Goal: Task Accomplishment & Management: Use online tool/utility

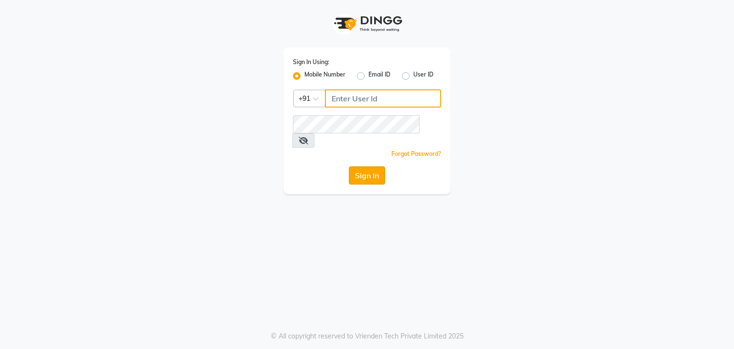
type input "9930388551"
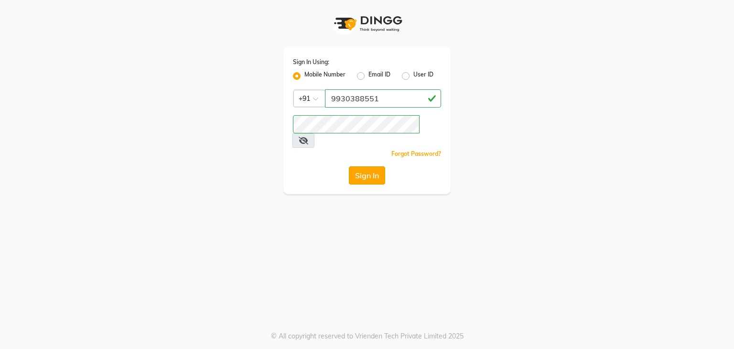
click at [363, 166] on button "Sign In" at bounding box center [367, 175] width 36 height 18
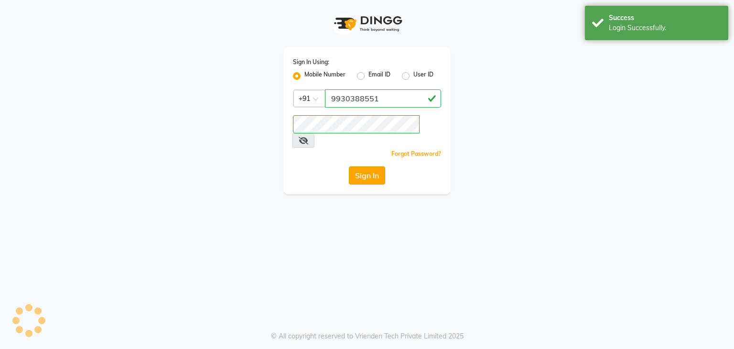
select select "service"
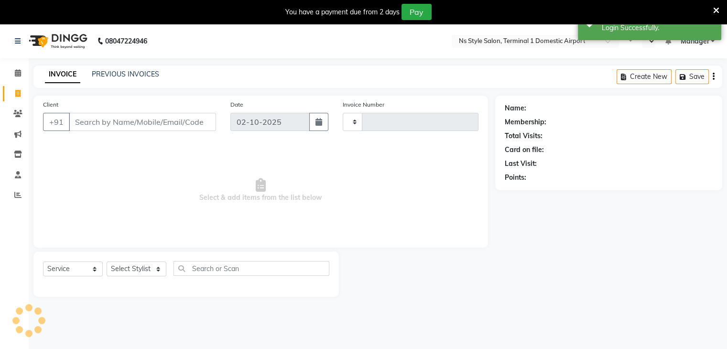
select select "en"
type input "1640"
select select "5659"
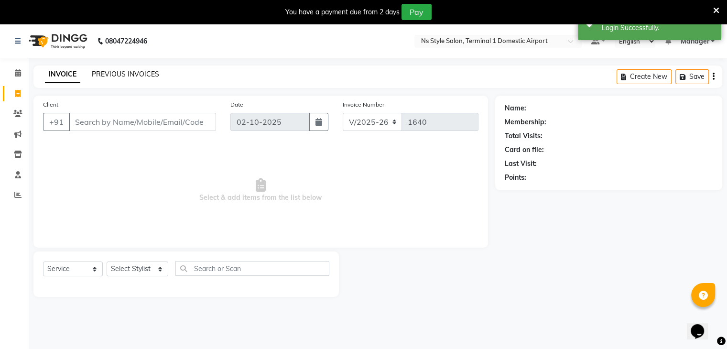
click at [132, 73] on link "PREVIOUS INVOICES" at bounding box center [125, 74] width 67 height 9
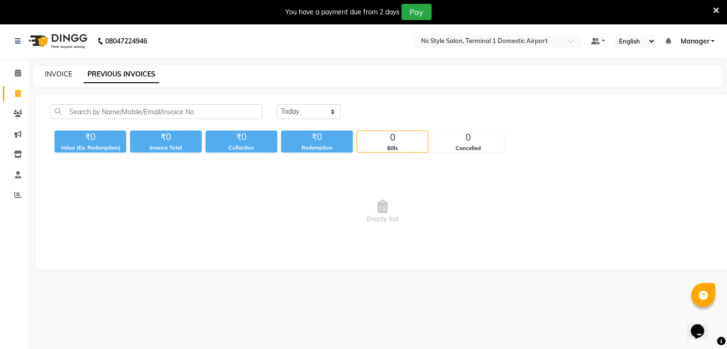
click at [54, 72] on link "INVOICE" at bounding box center [58, 74] width 27 height 9
select select "service"
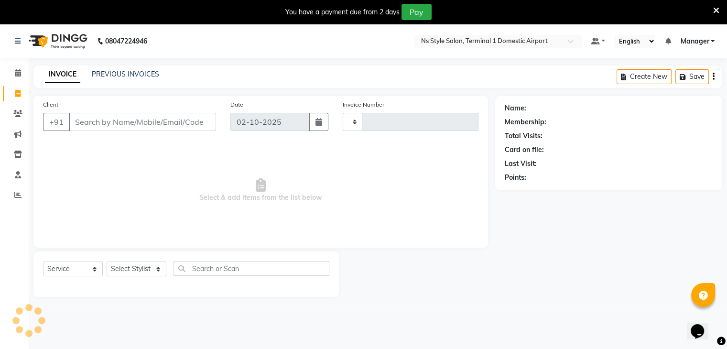
scroll to position [3, 0]
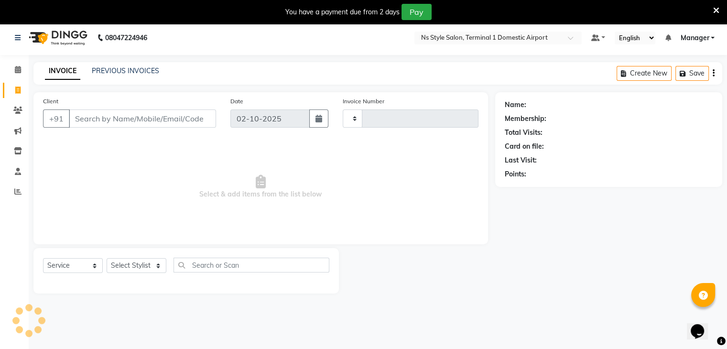
type input "1640"
select select "5659"
click at [96, 69] on link "PREVIOUS INVOICES" at bounding box center [125, 70] width 67 height 9
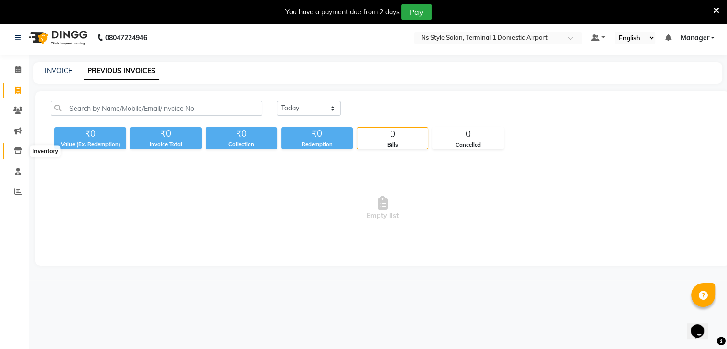
click at [14, 149] on icon at bounding box center [18, 150] width 8 height 7
